Goal: Browse casually

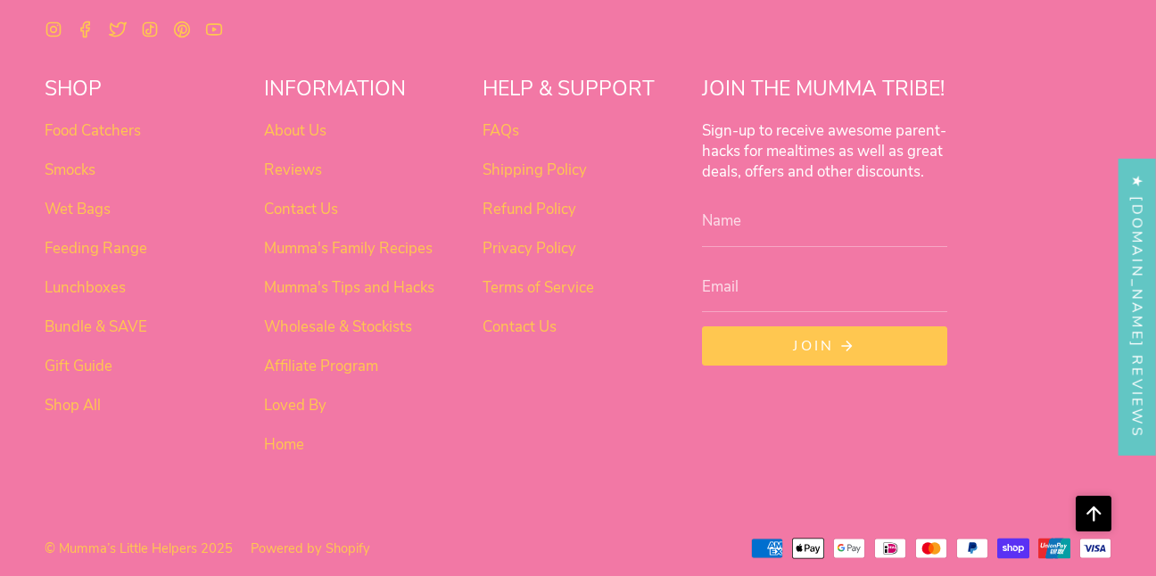
scroll to position [1121, 0]
